Goal: Task Accomplishment & Management: Manage account settings

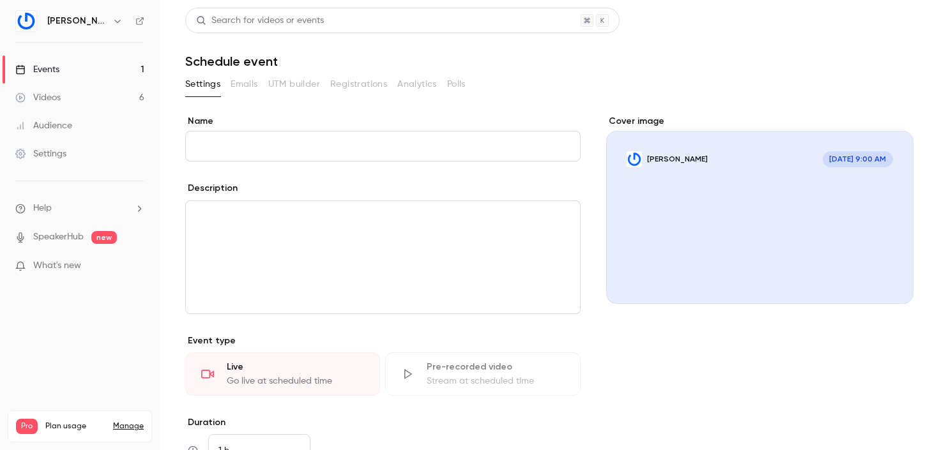
click at [117, 98] on link "Videos 6" at bounding box center [80, 98] width 160 height 28
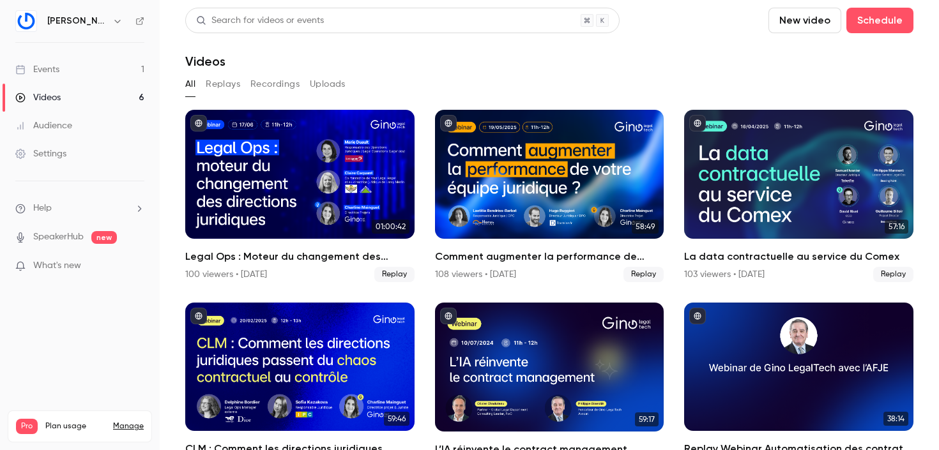
click at [118, 71] on link "Events 1" at bounding box center [80, 70] width 160 height 28
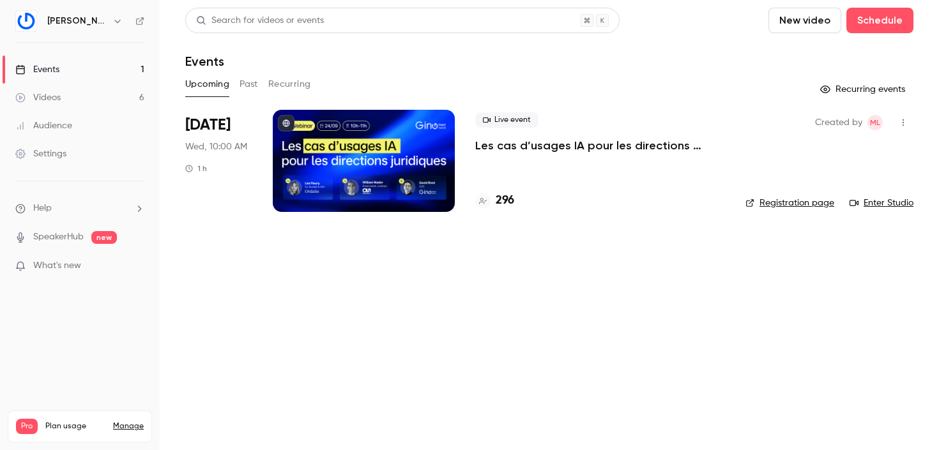
click at [367, 160] on div at bounding box center [364, 161] width 182 height 102
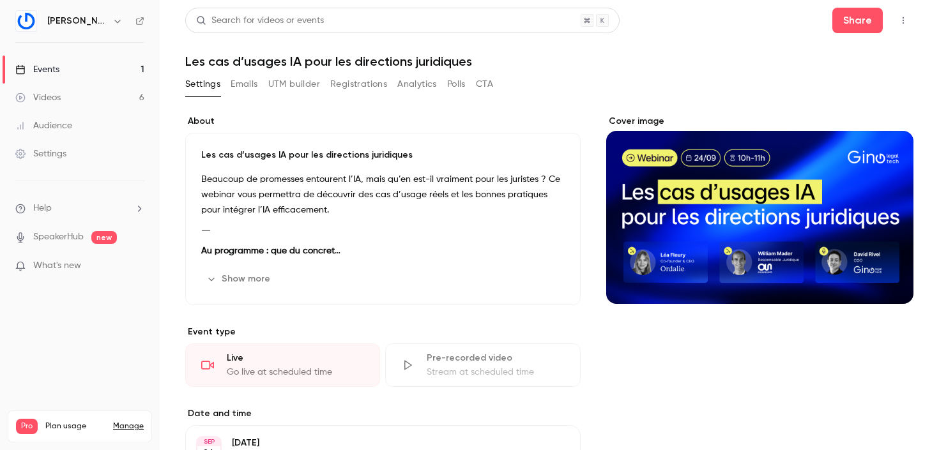
click at [362, 87] on button "Registrations" at bounding box center [358, 84] width 57 height 20
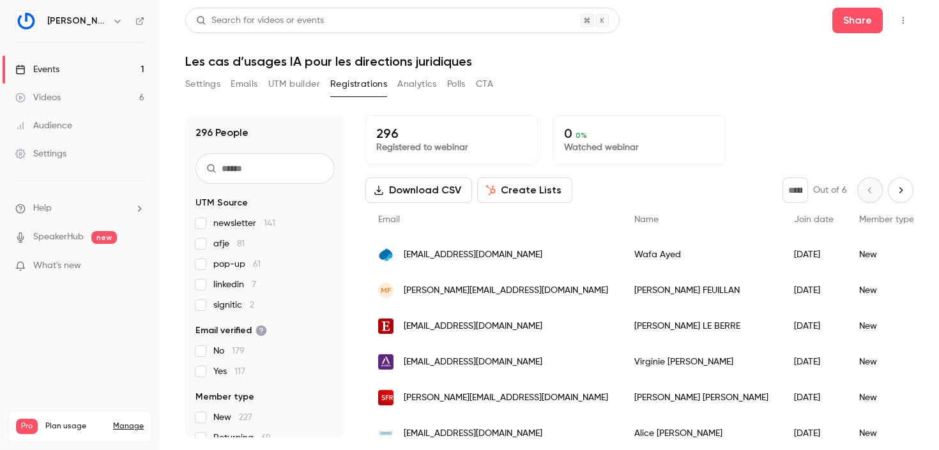
click at [215, 80] on button "Settings" at bounding box center [202, 84] width 35 height 20
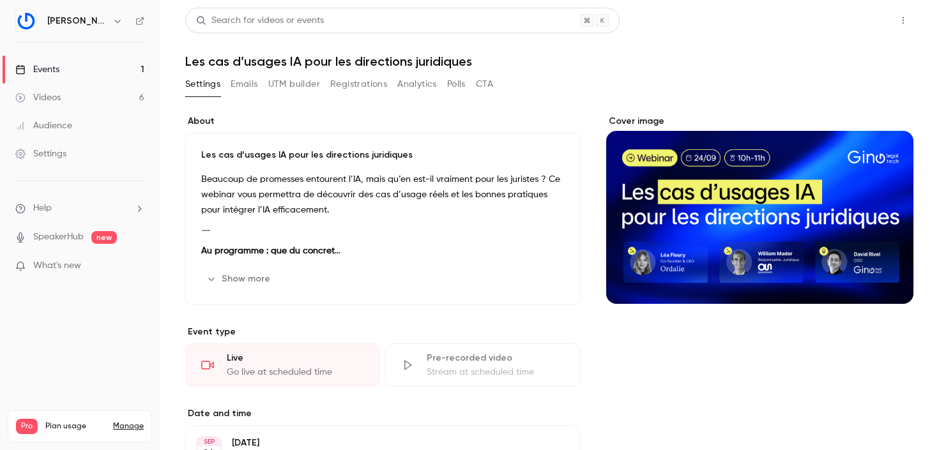
click at [865, 8] on button "Share" at bounding box center [857, 21] width 50 height 26
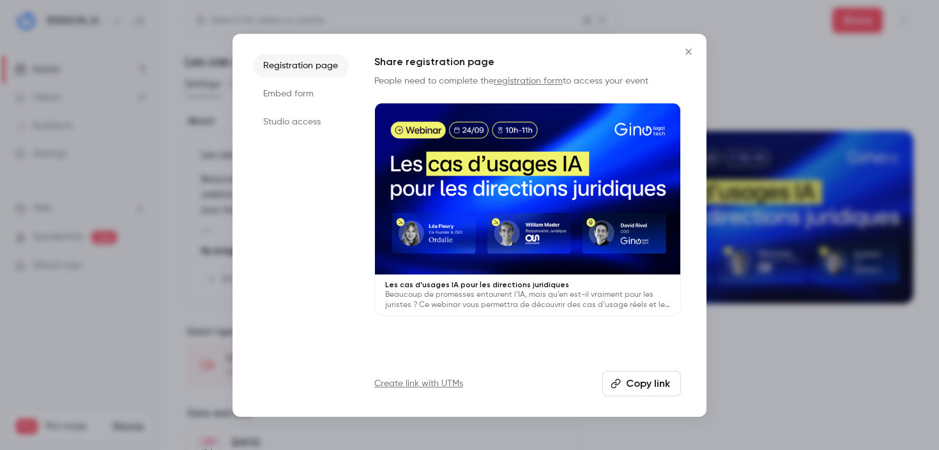
click at [310, 118] on li "Studio access" at bounding box center [301, 121] width 96 height 23
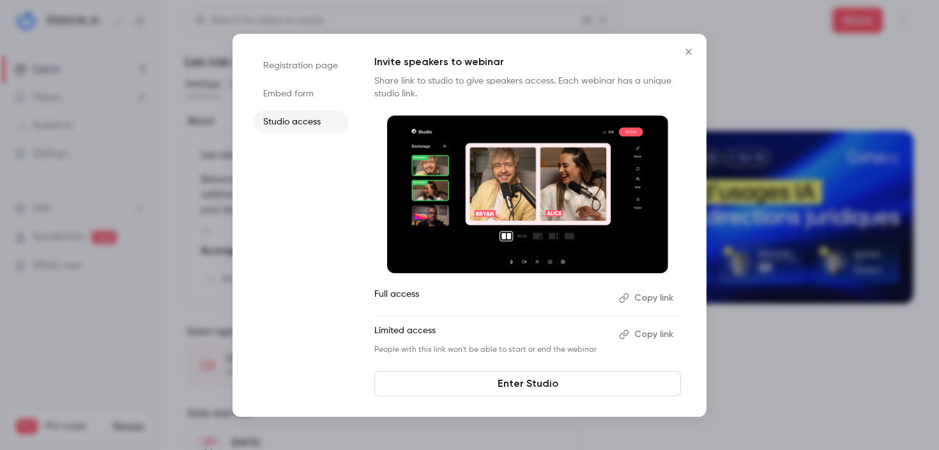
click at [309, 65] on li "Registration page" at bounding box center [301, 65] width 96 height 23
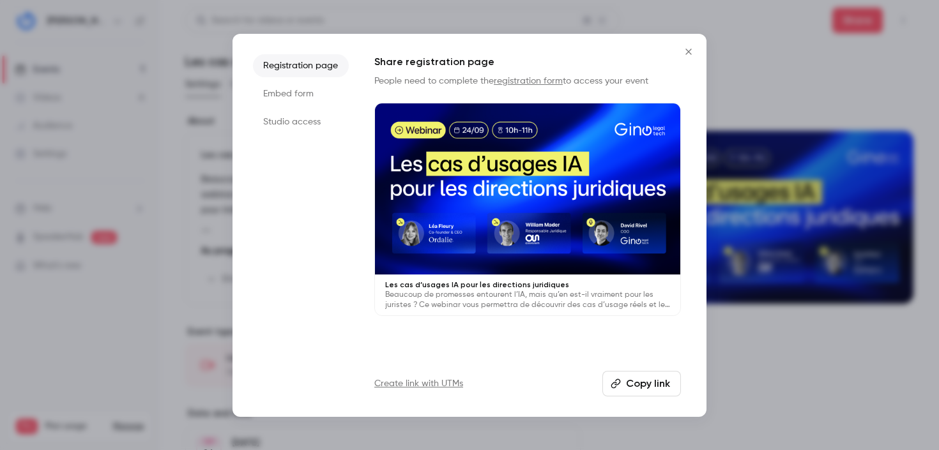
click at [492, 286] on p "Les cas d’usages IA pour les directions juridiques" at bounding box center [527, 285] width 285 height 10
click at [687, 49] on icon "Close" at bounding box center [688, 52] width 15 height 10
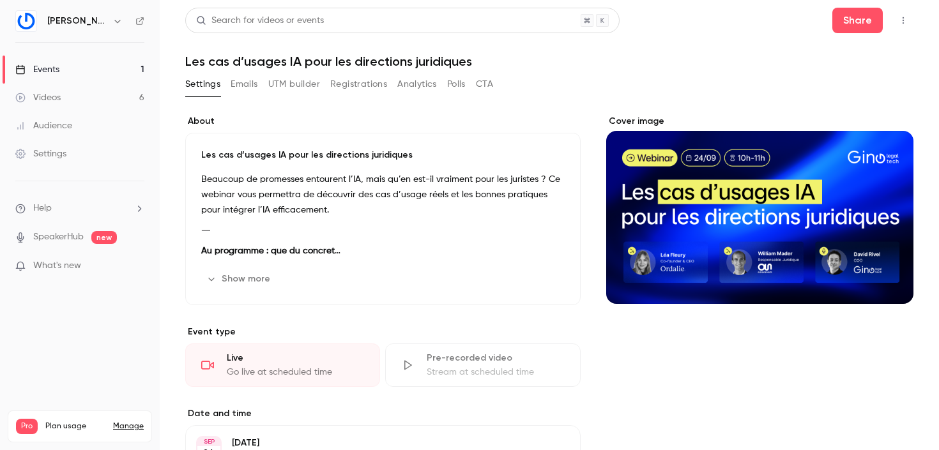
click at [110, 100] on link "Videos 6" at bounding box center [80, 98] width 160 height 28
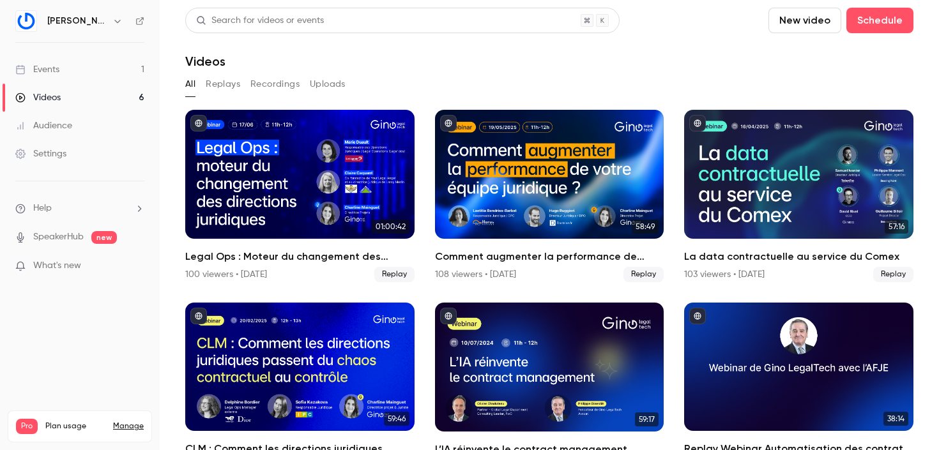
click at [93, 75] on link "Events 1" at bounding box center [80, 70] width 160 height 28
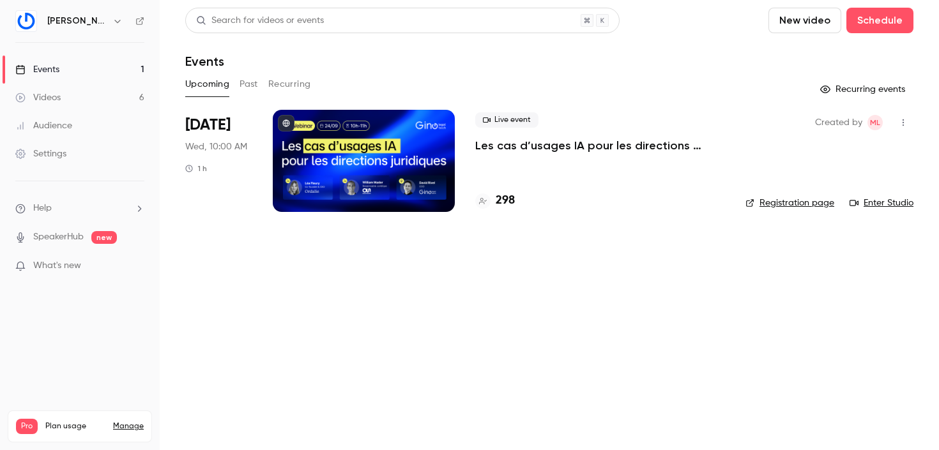
click at [372, 185] on div at bounding box center [364, 161] width 182 height 102
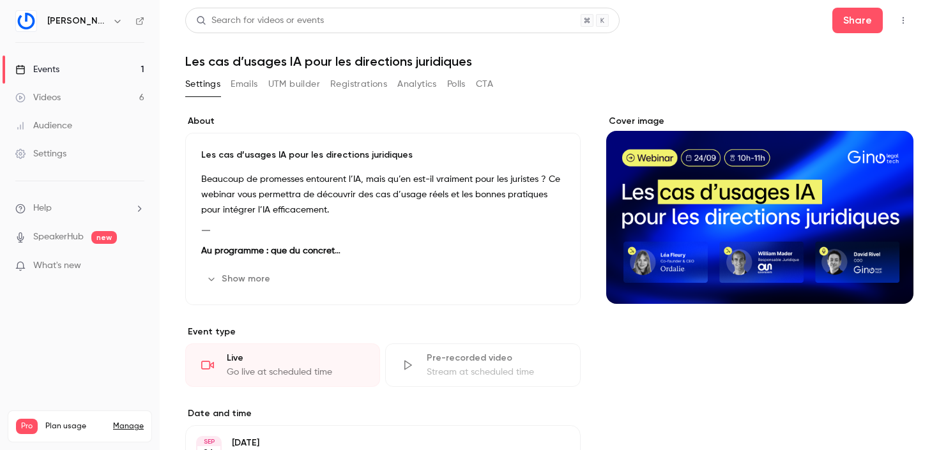
click at [356, 89] on button "Registrations" at bounding box center [358, 84] width 57 height 20
